Goal: Find specific page/section: Find specific page/section

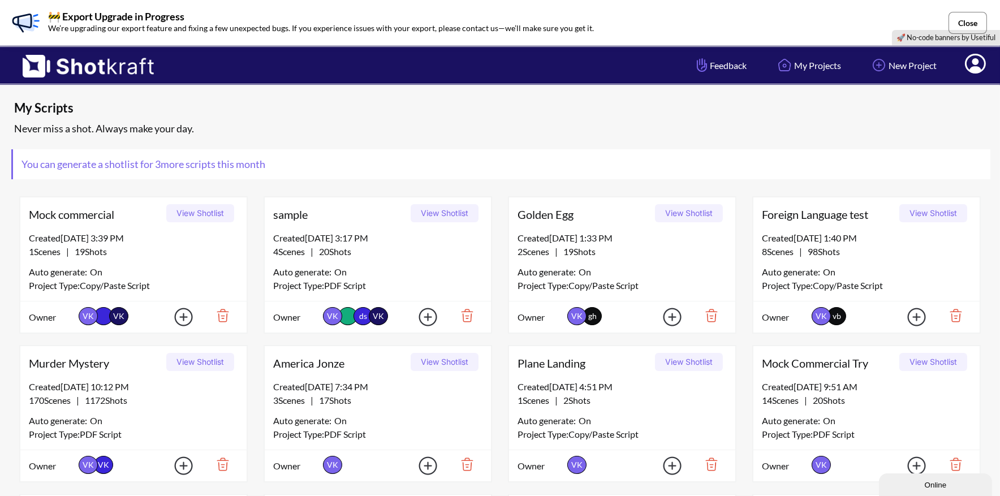
click at [971, 26] on button "Close" at bounding box center [968, 23] width 38 height 22
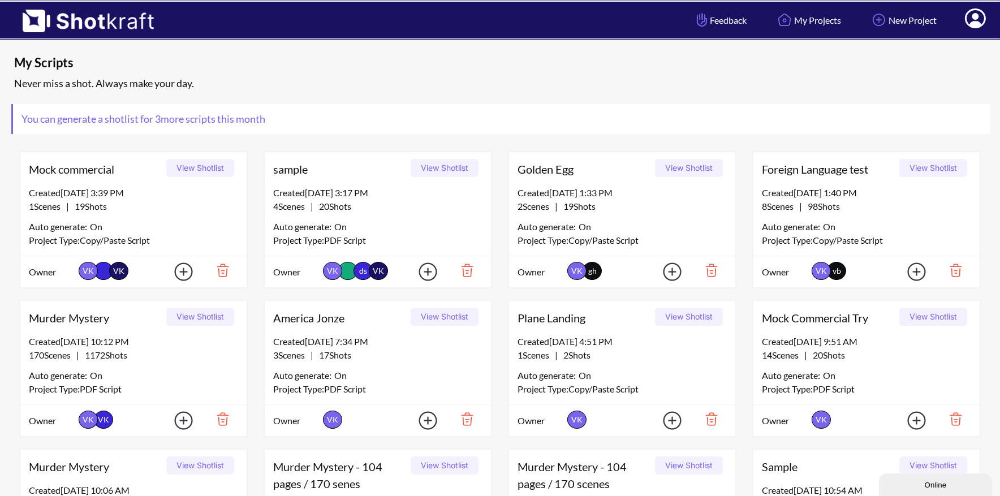
click at [980, 21] on icon at bounding box center [976, 20] width 12 height 14
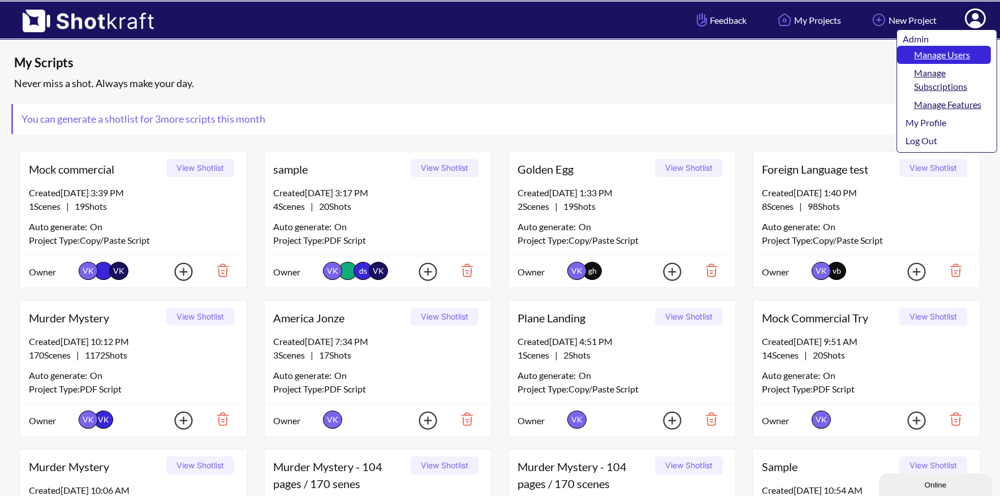
click at [962, 53] on link "Manage Users" at bounding box center [944, 55] width 94 height 18
